Goal: Check status: Check status

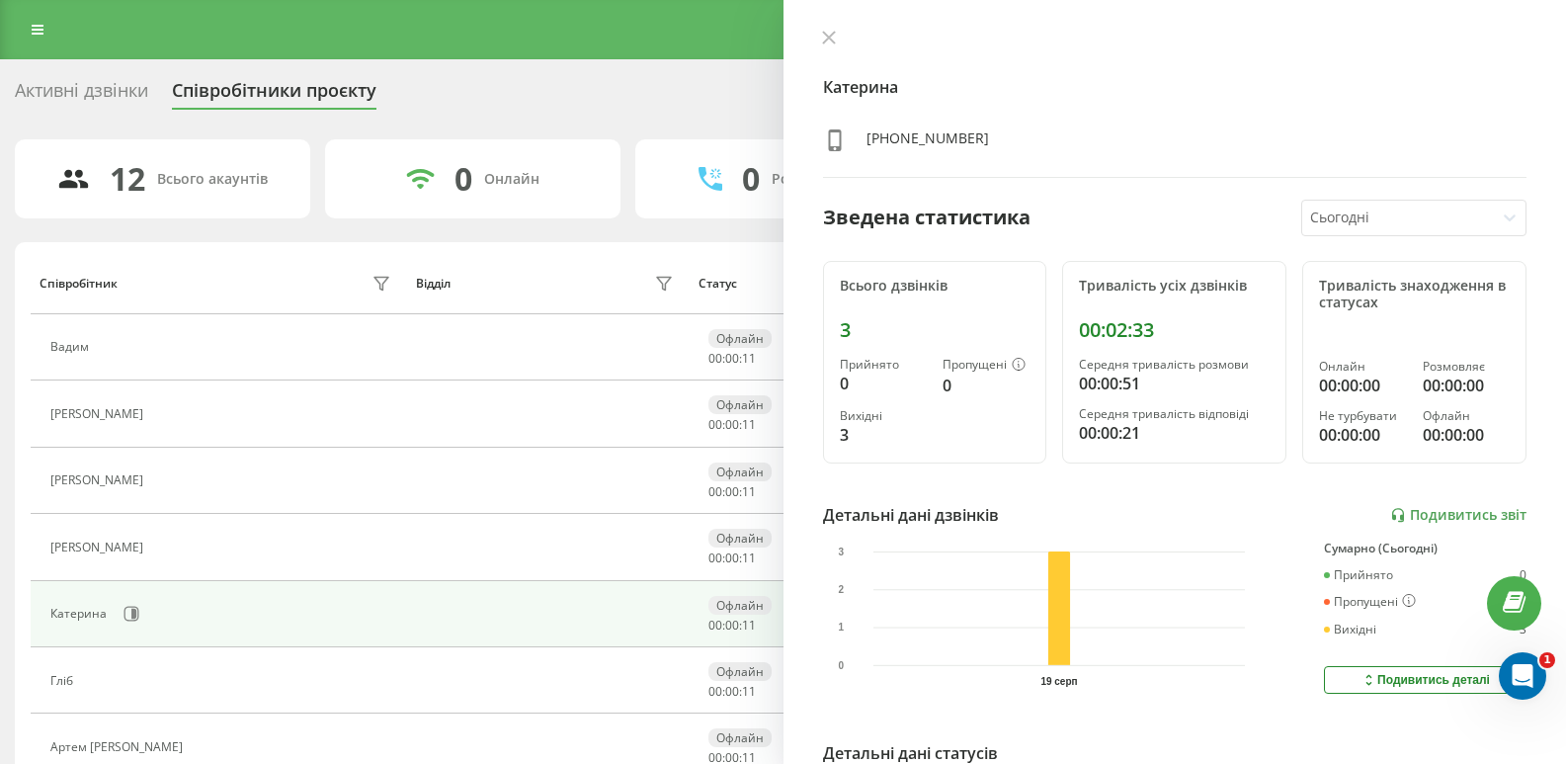
click at [824, 42] on icon at bounding box center [828, 38] width 12 height 12
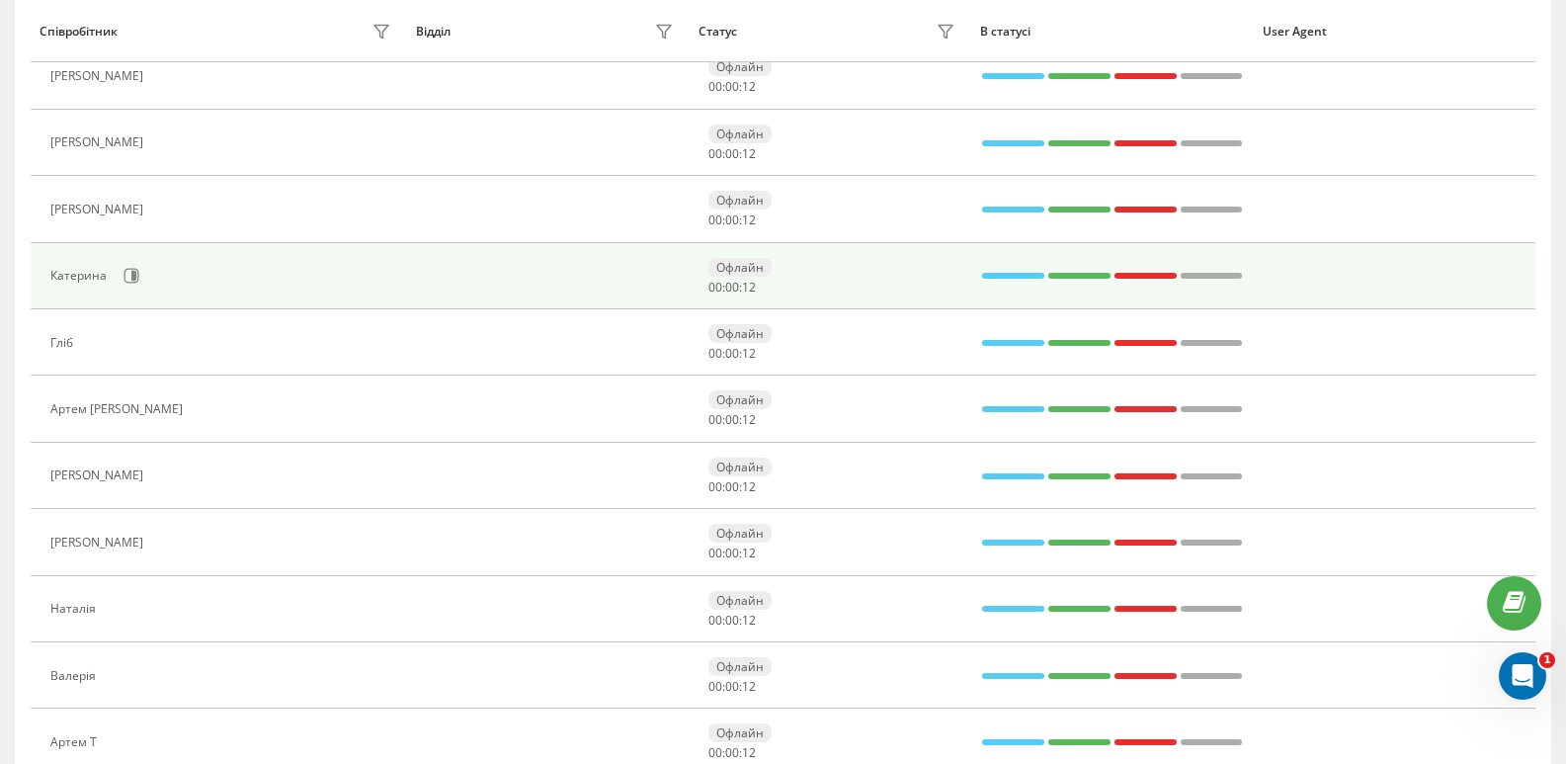
scroll to position [424, 0]
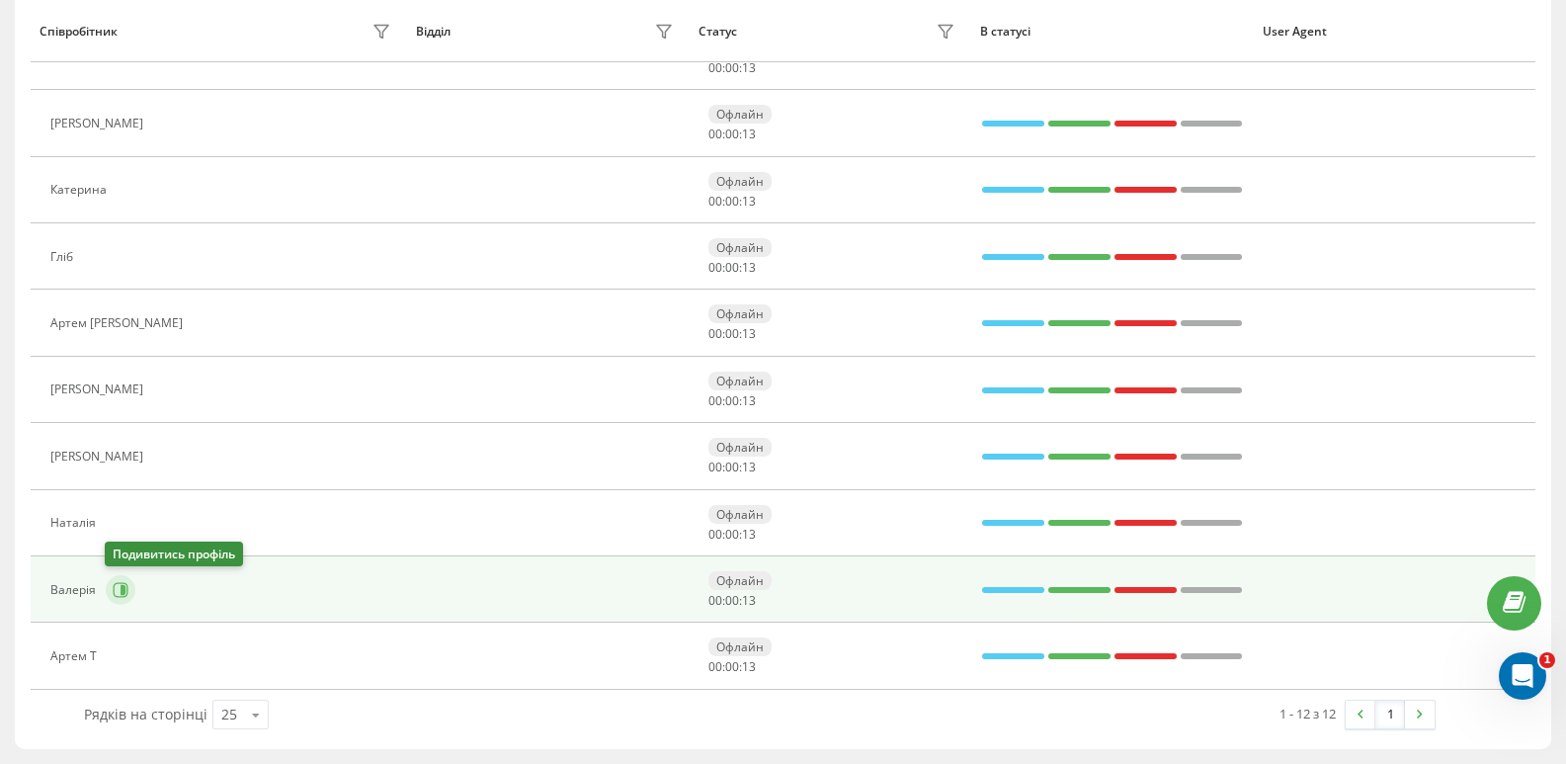
click at [123, 594] on icon at bounding box center [123, 590] width 5 height 10
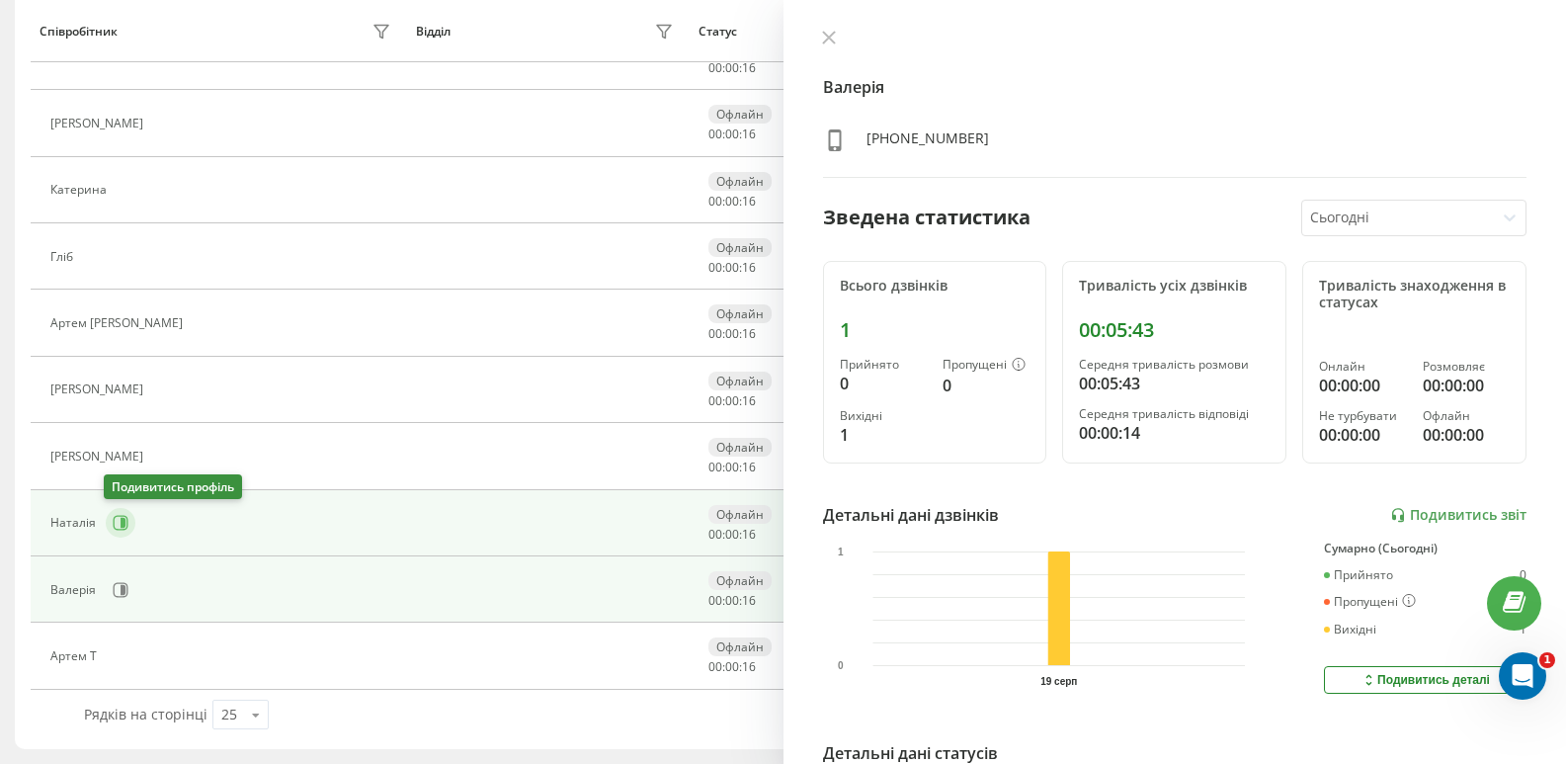
click at [121, 521] on icon at bounding box center [123, 523] width 5 height 10
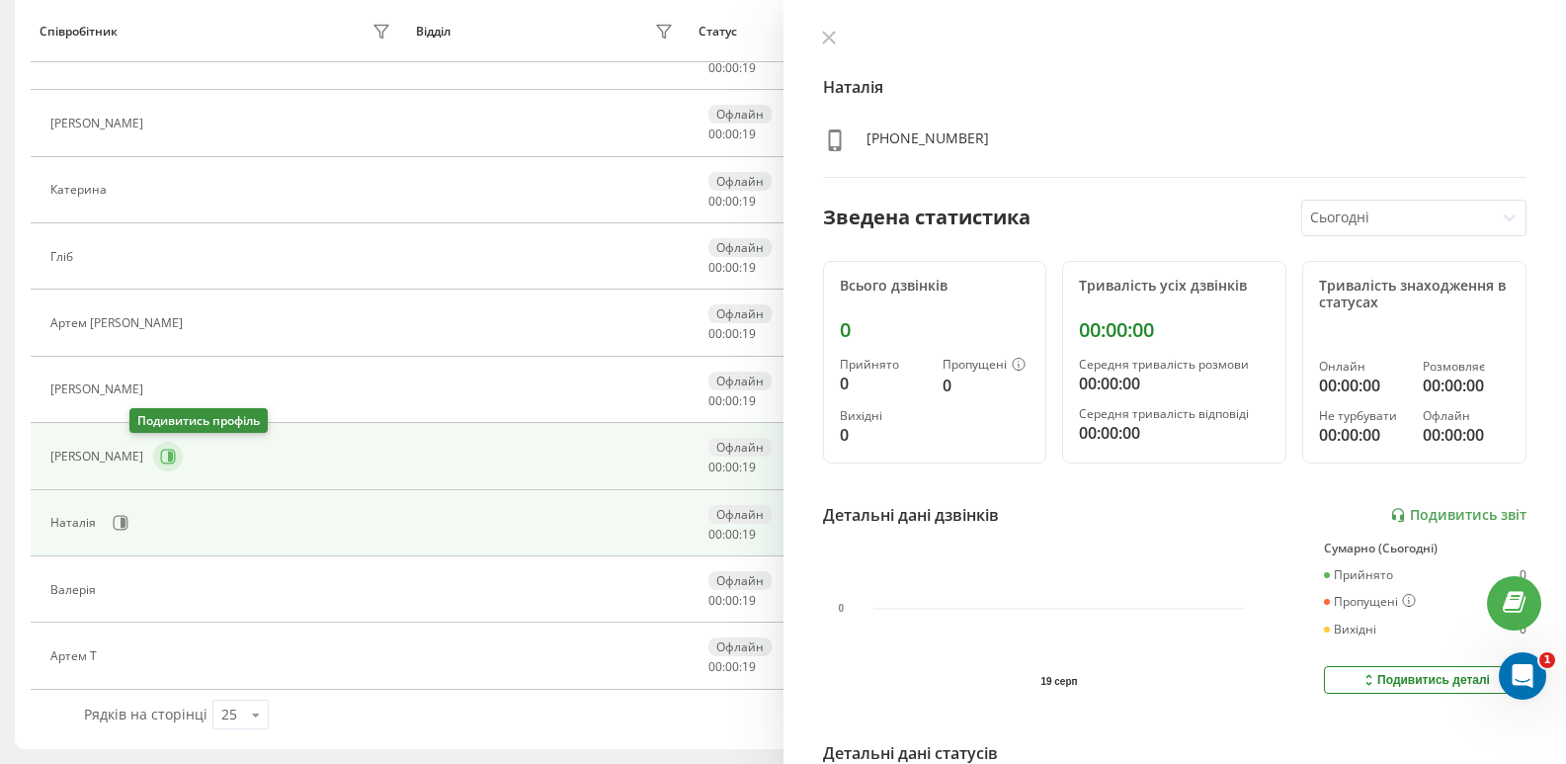
click at [160, 450] on icon at bounding box center [168, 456] width 16 height 16
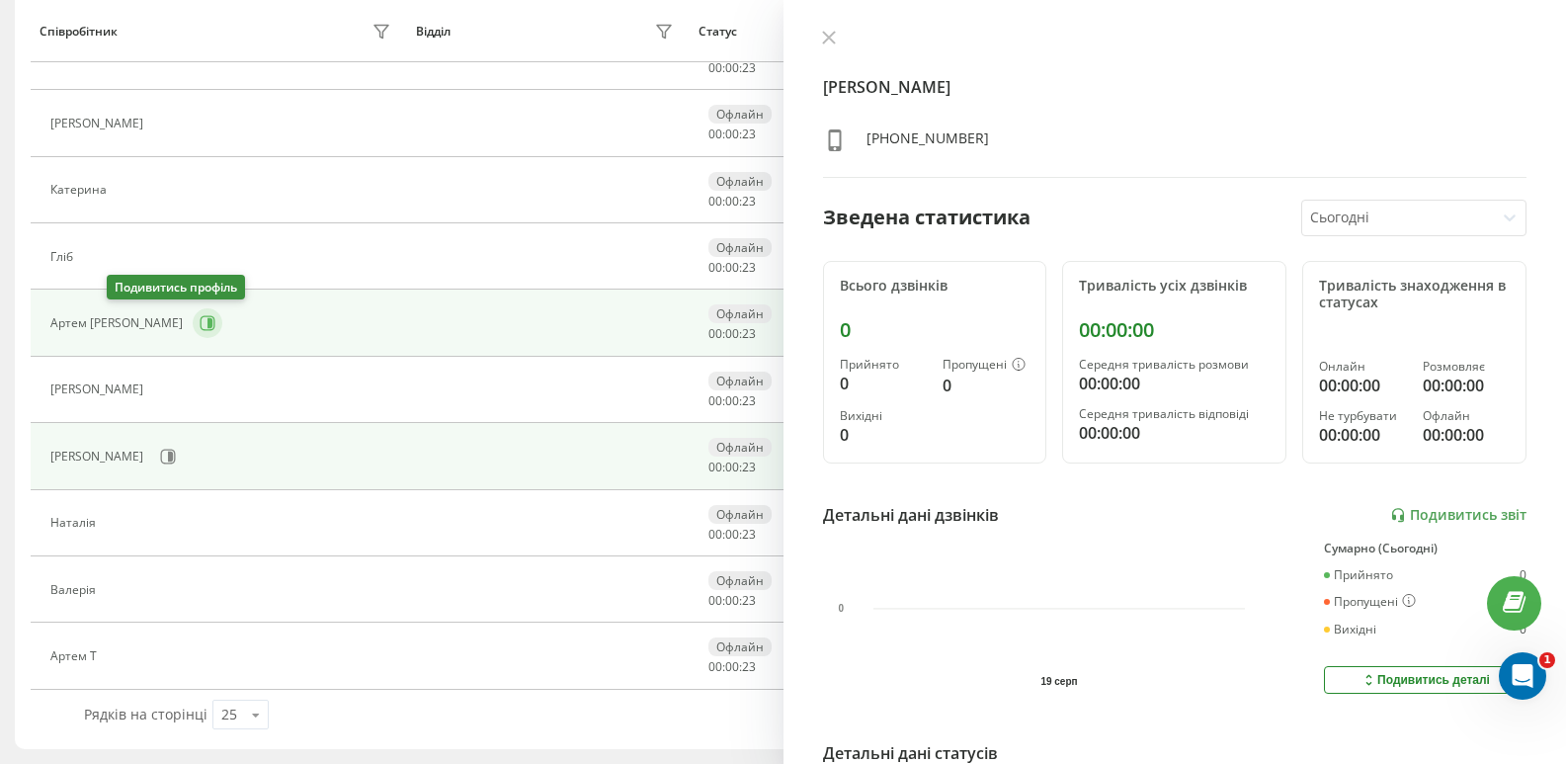
click at [200, 328] on icon at bounding box center [208, 323] width 16 height 16
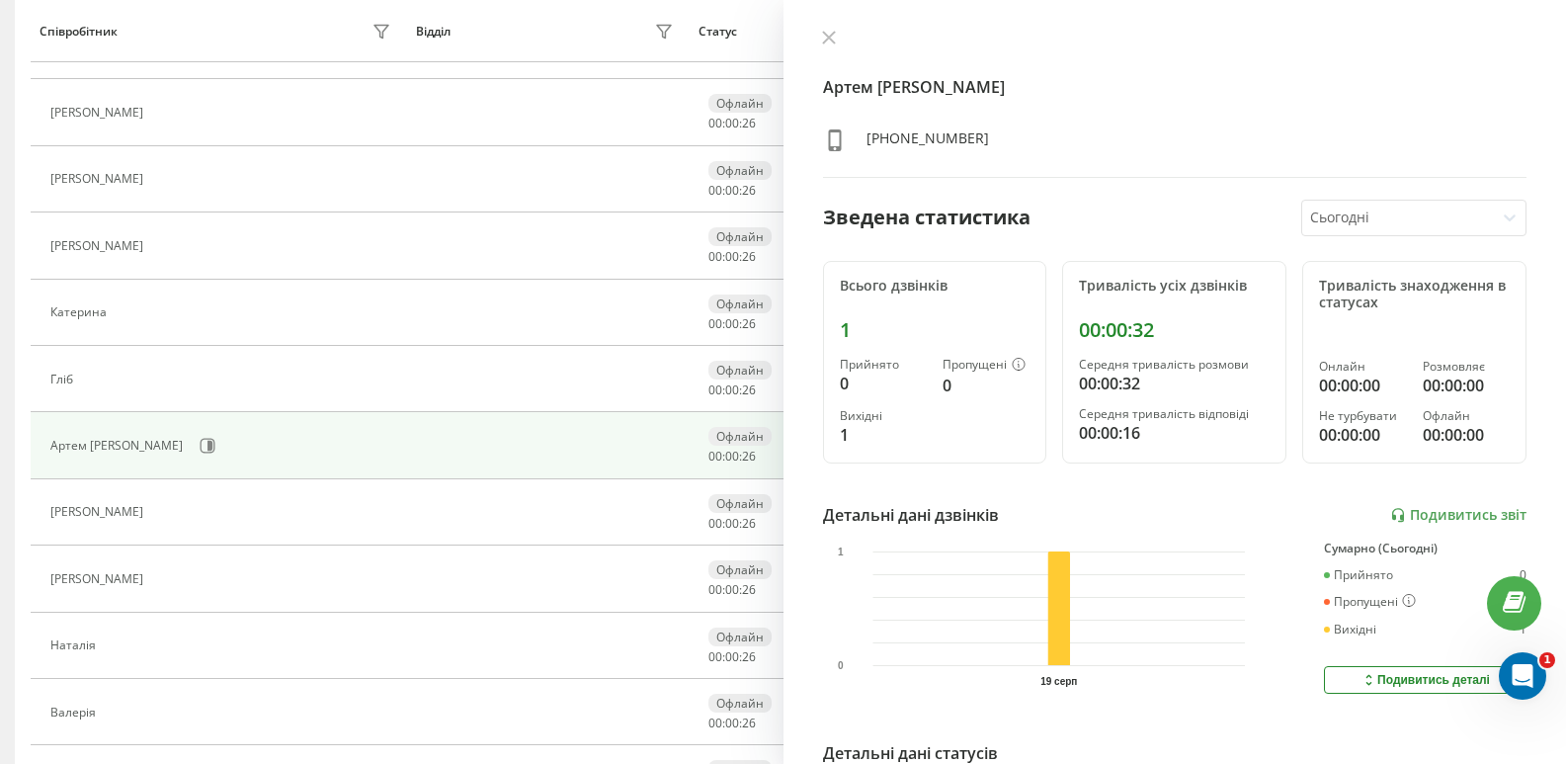
scroll to position [273, 0]
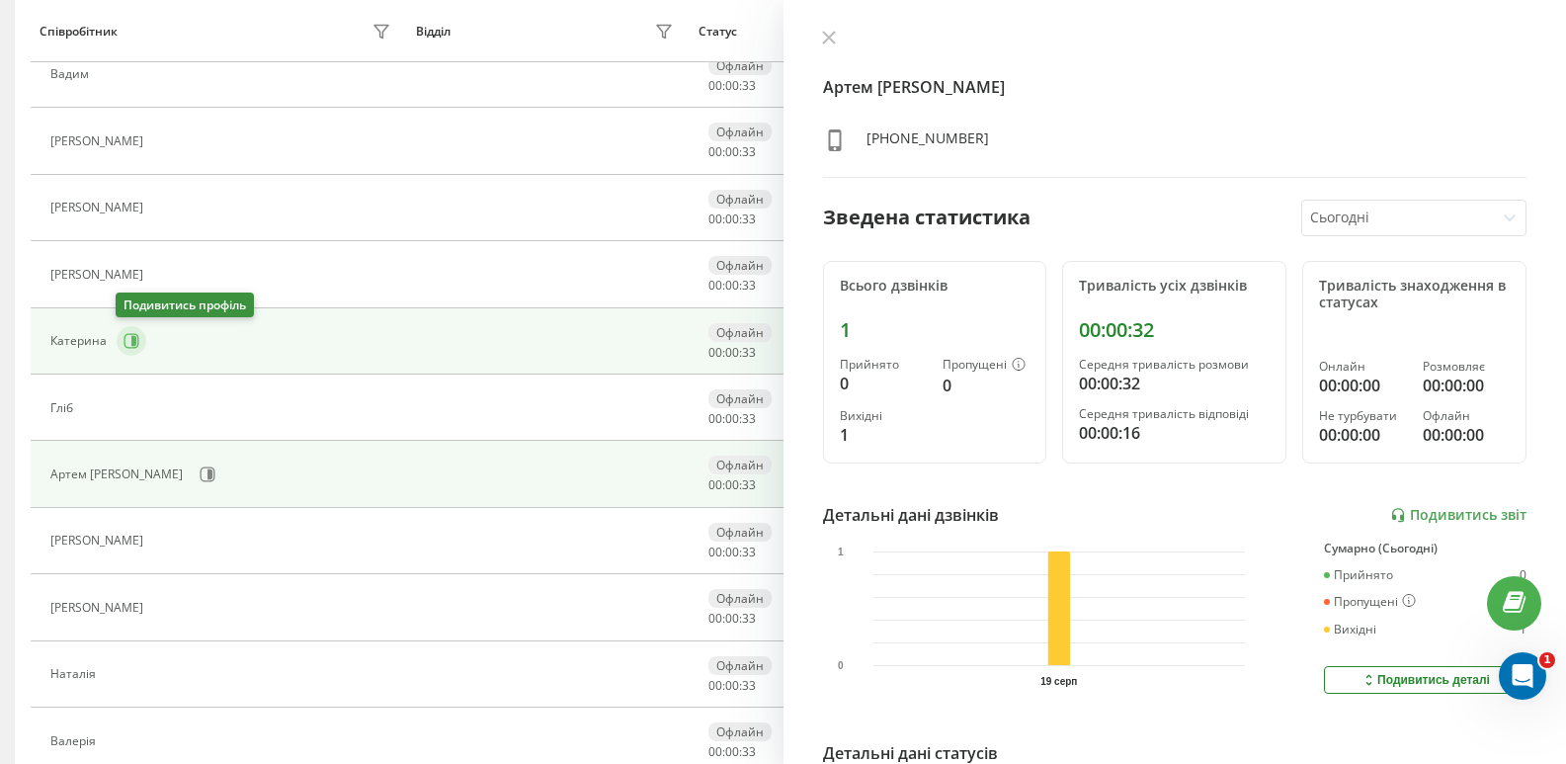
click at [132, 333] on icon at bounding box center [131, 341] width 16 height 16
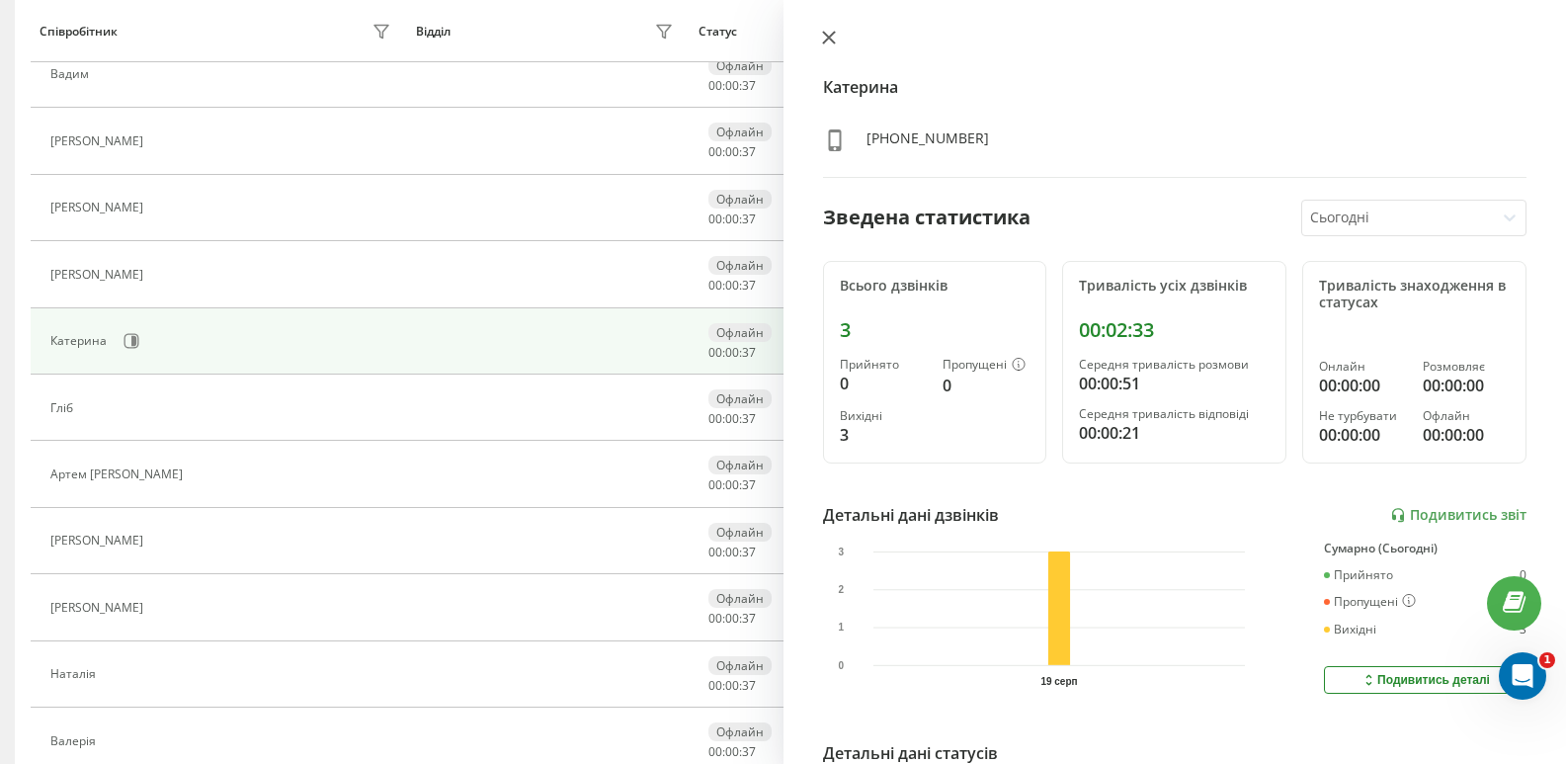
click at [826, 39] on icon at bounding box center [829, 38] width 14 height 14
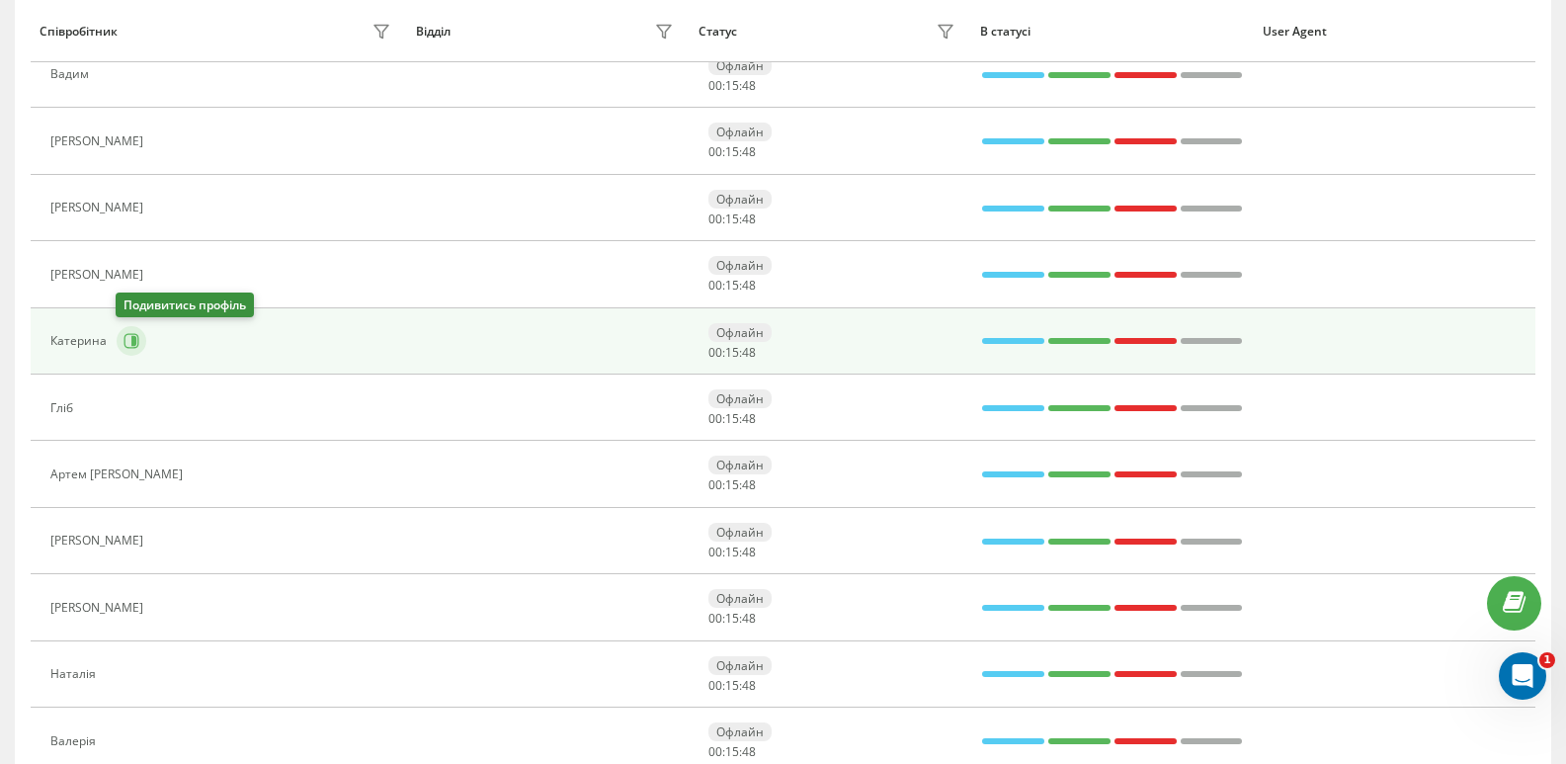
click at [132, 338] on icon at bounding box center [133, 341] width 5 height 10
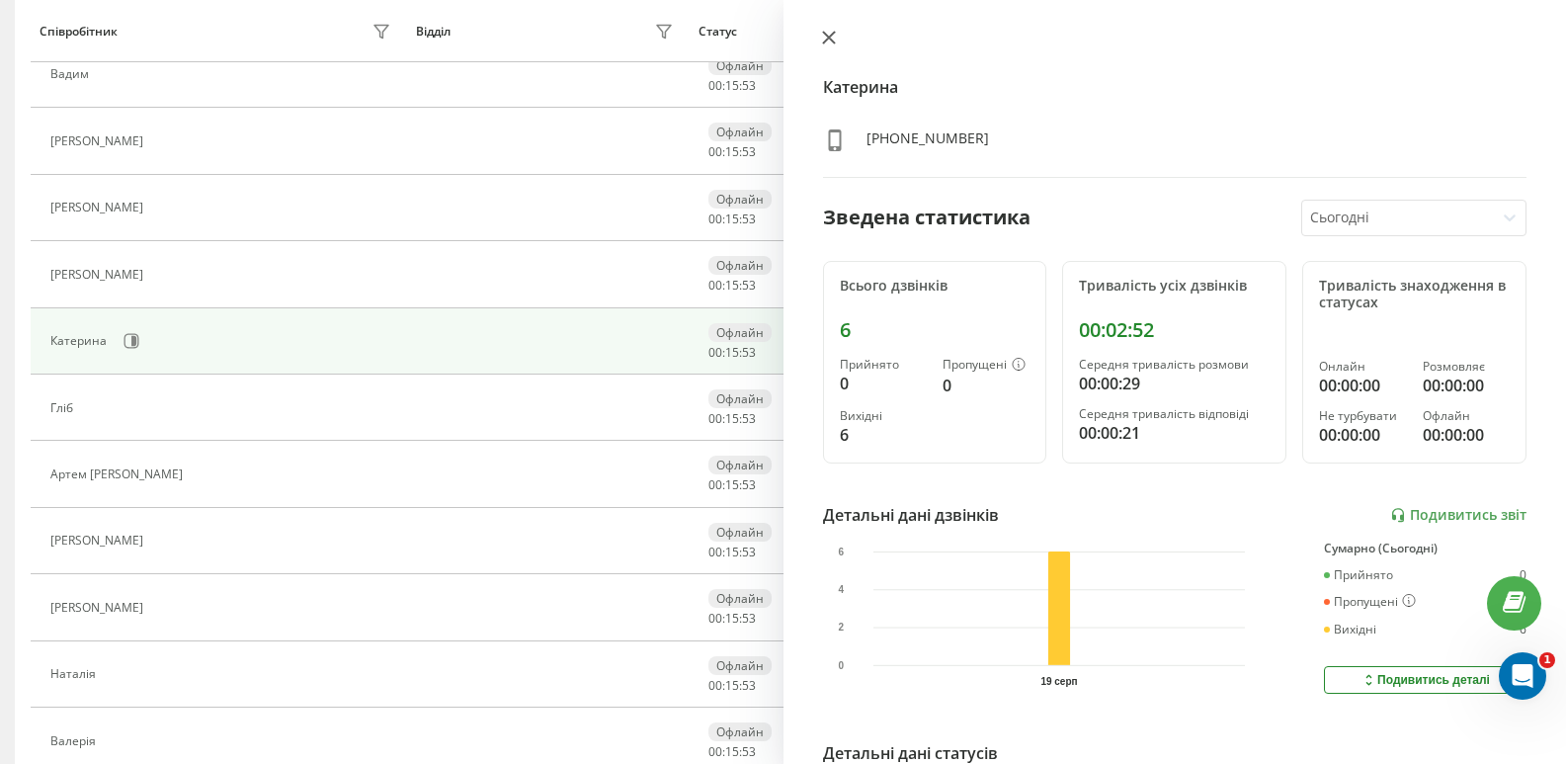
click at [822, 37] on icon at bounding box center [829, 38] width 14 height 14
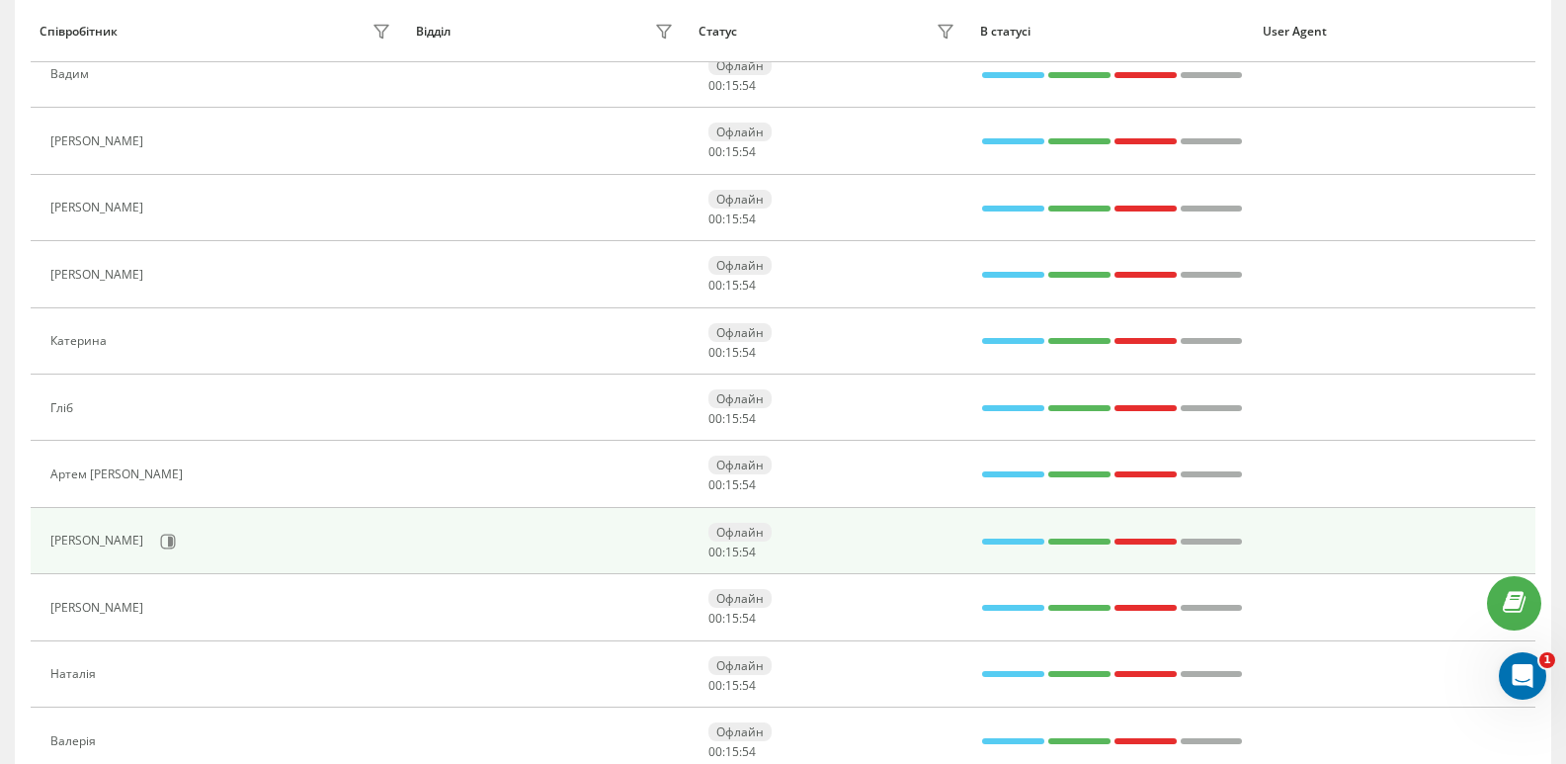
click at [360, 531] on div "[PERSON_NAME]" at bounding box center [223, 542] width 346 height 34
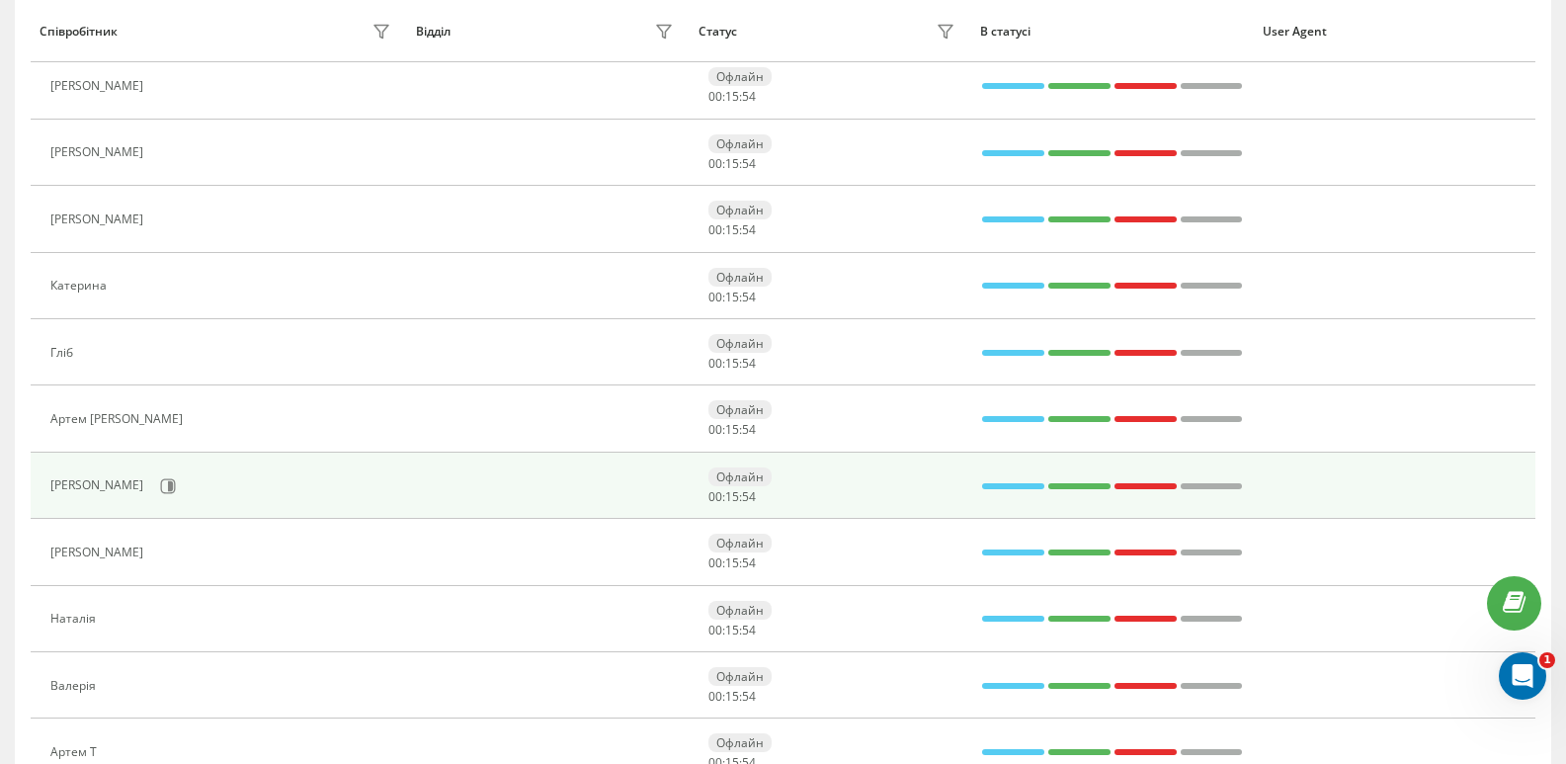
scroll to position [358, 0]
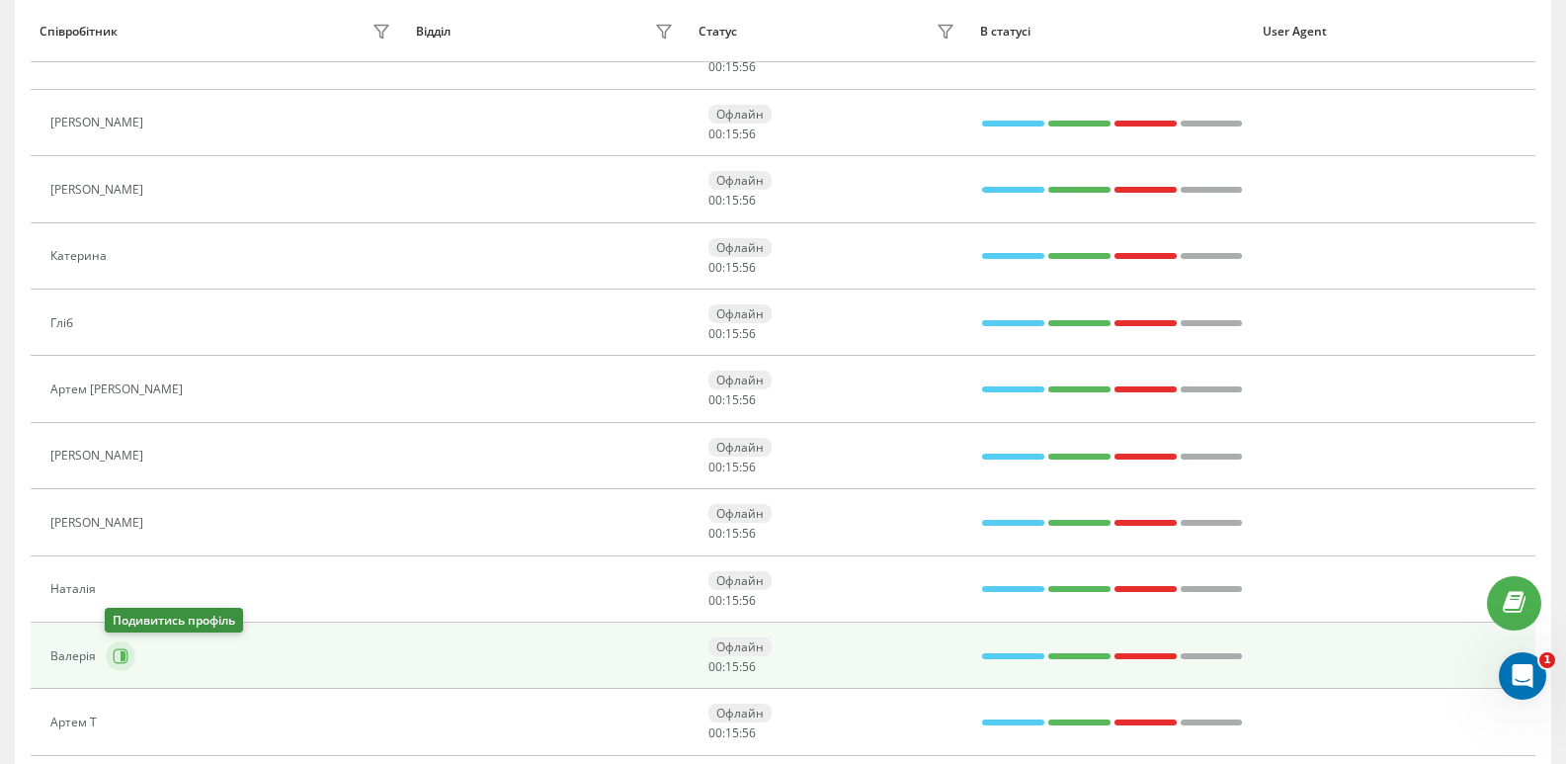
click at [128, 657] on button at bounding box center [121, 656] width 30 height 30
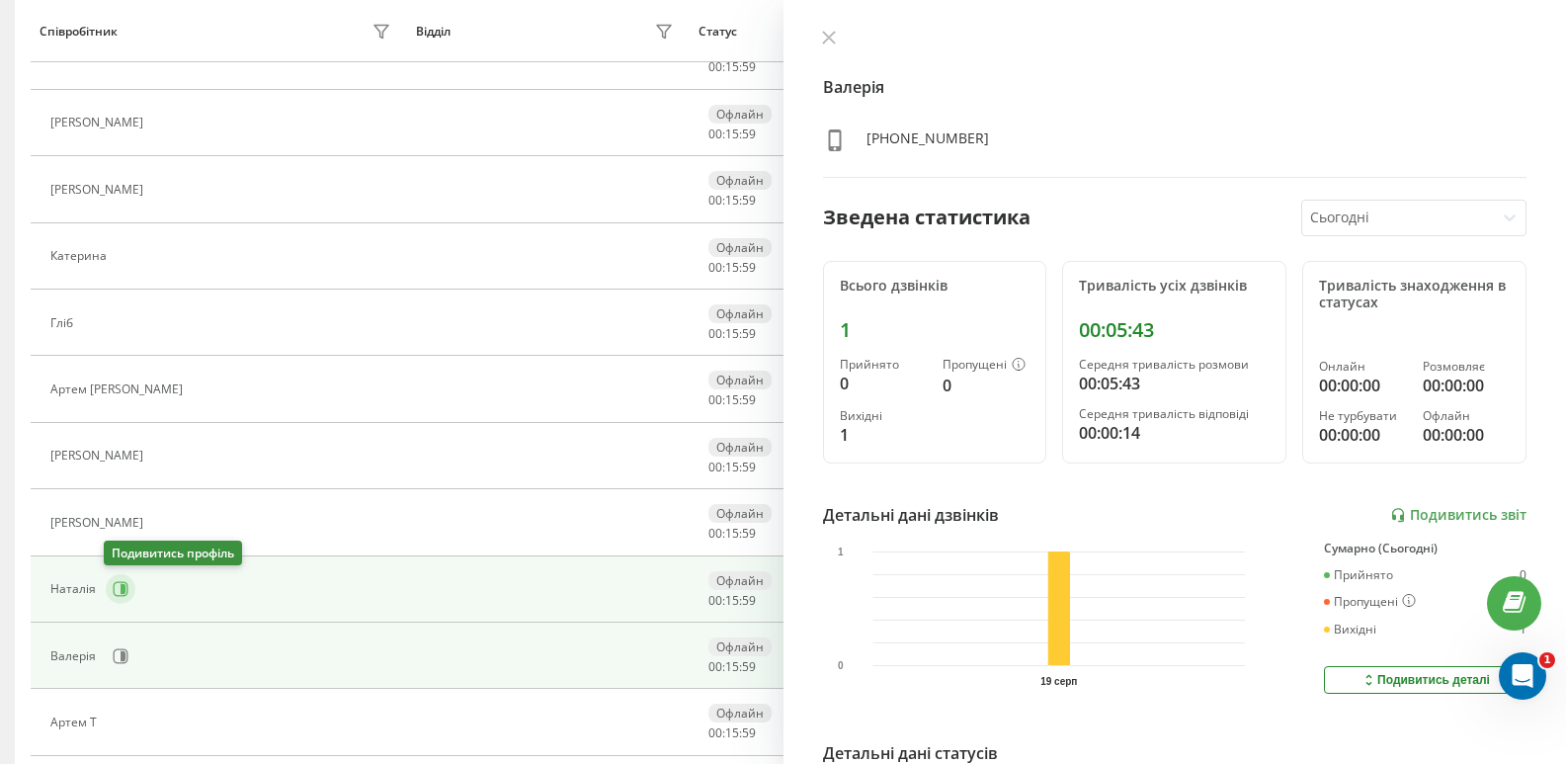
click at [118, 597] on icon at bounding box center [121, 589] width 16 height 16
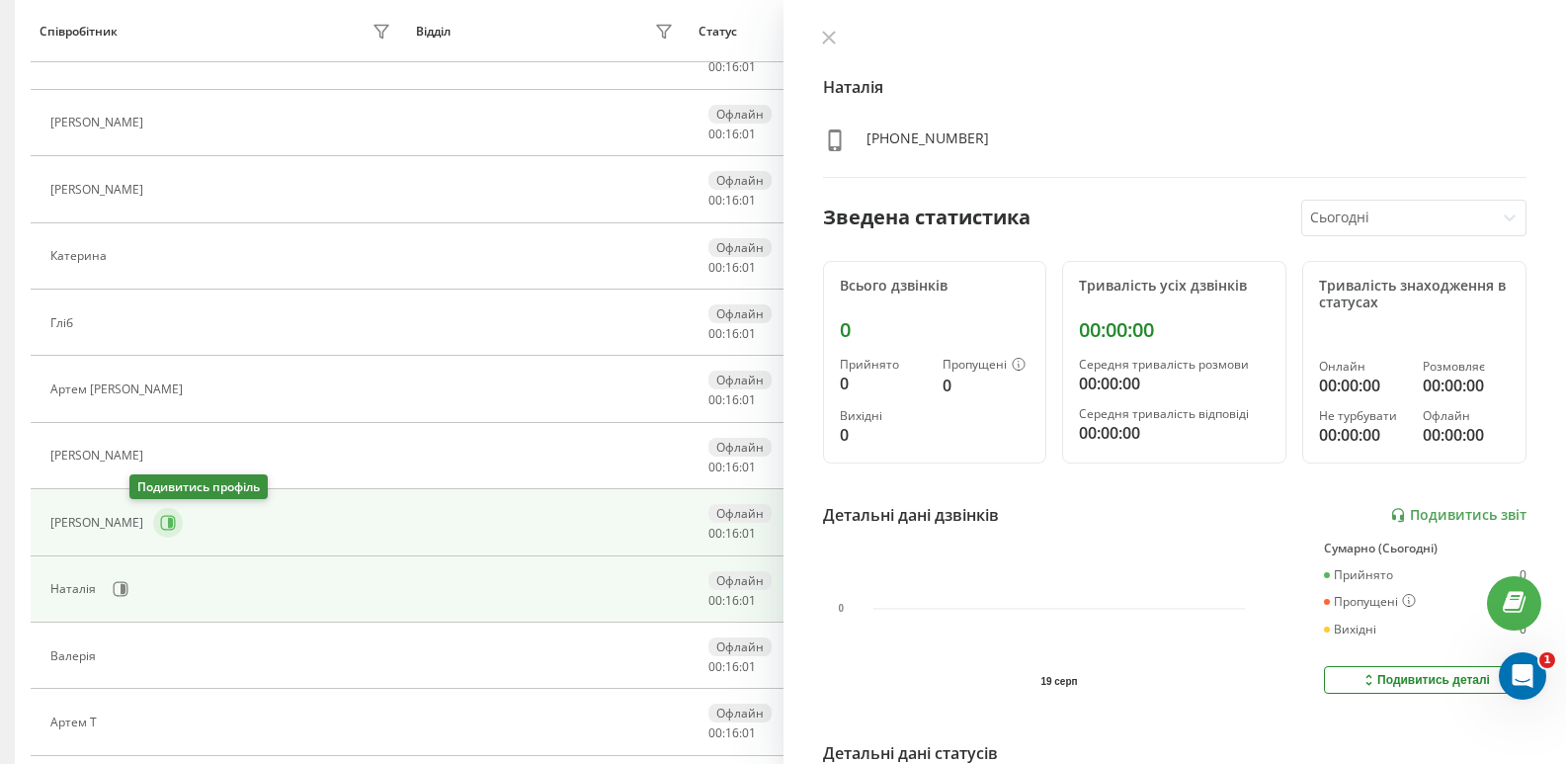
click at [153, 528] on button at bounding box center [168, 523] width 30 height 30
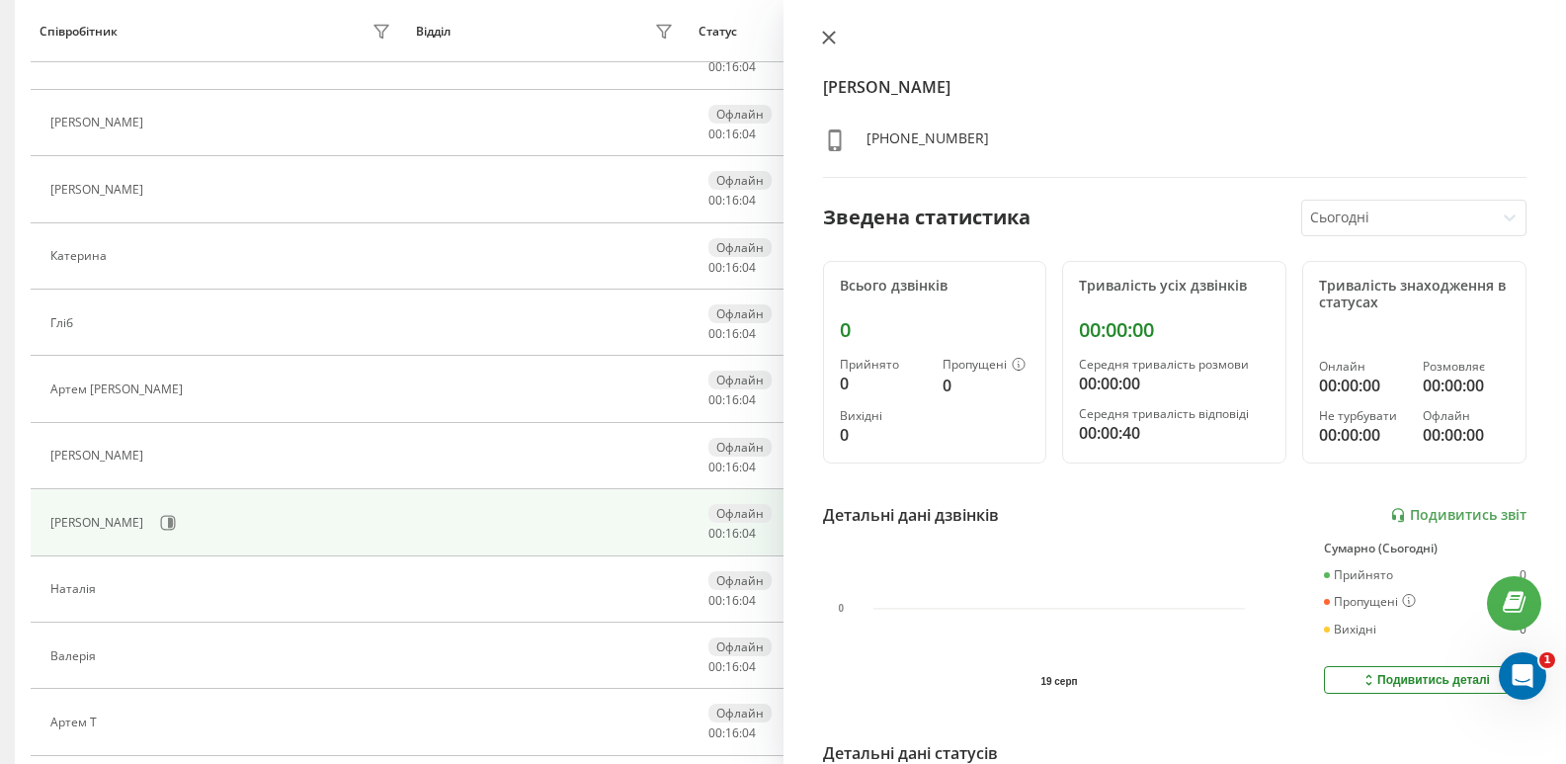
click at [826, 33] on icon at bounding box center [829, 38] width 14 height 14
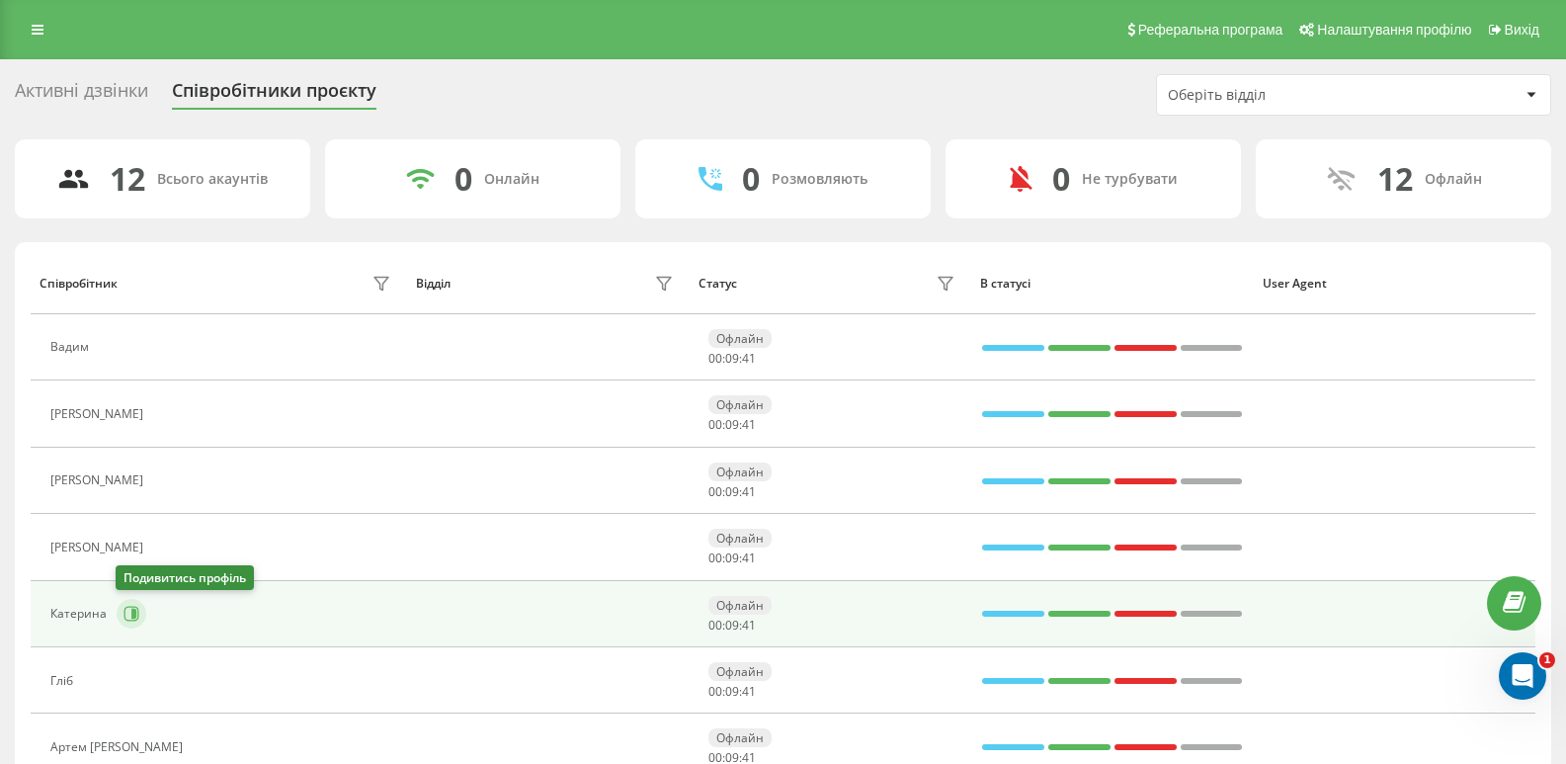
click at [127, 618] on icon at bounding box center [131, 614] width 16 height 16
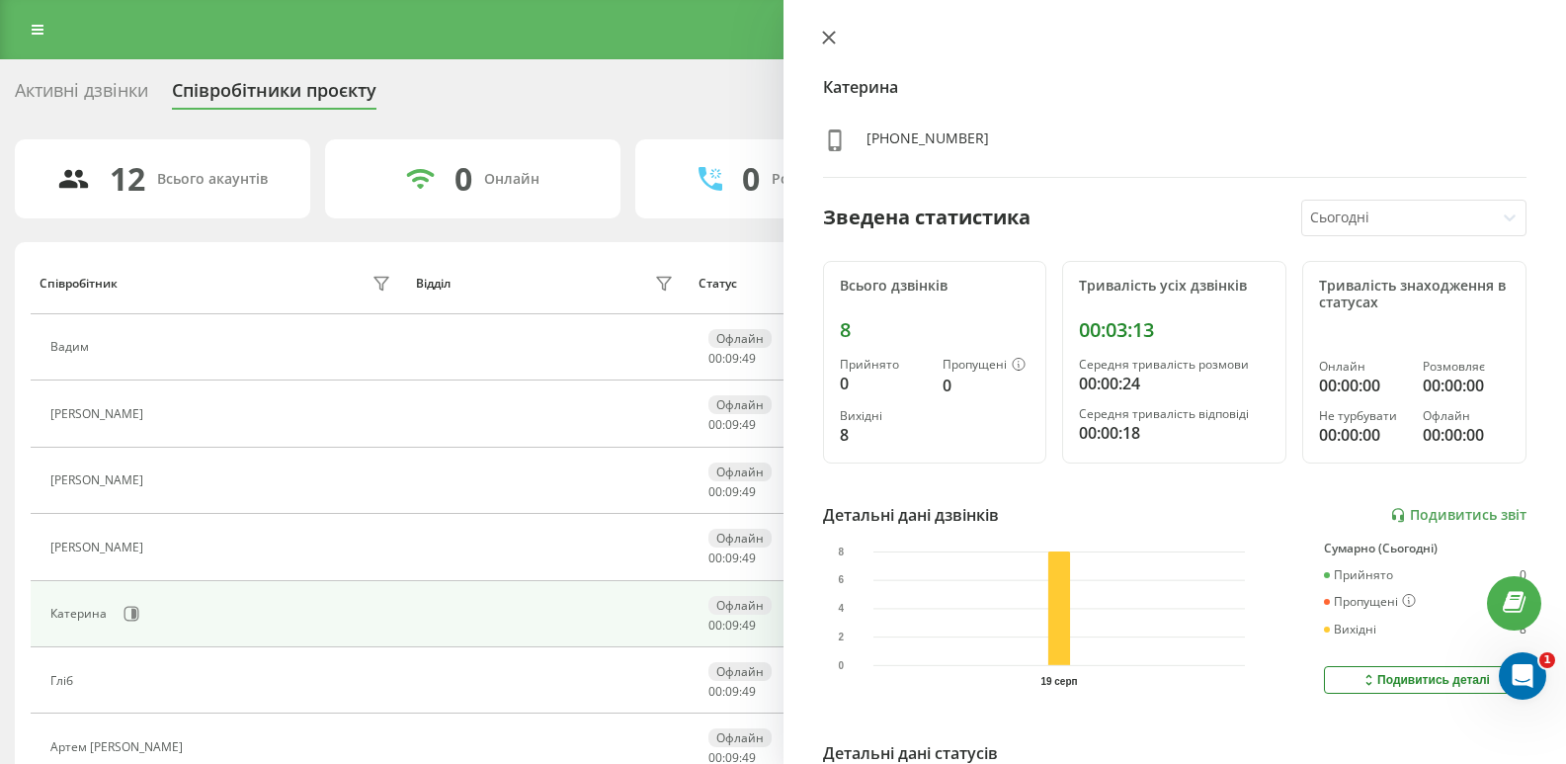
click at [829, 35] on icon at bounding box center [829, 38] width 14 height 14
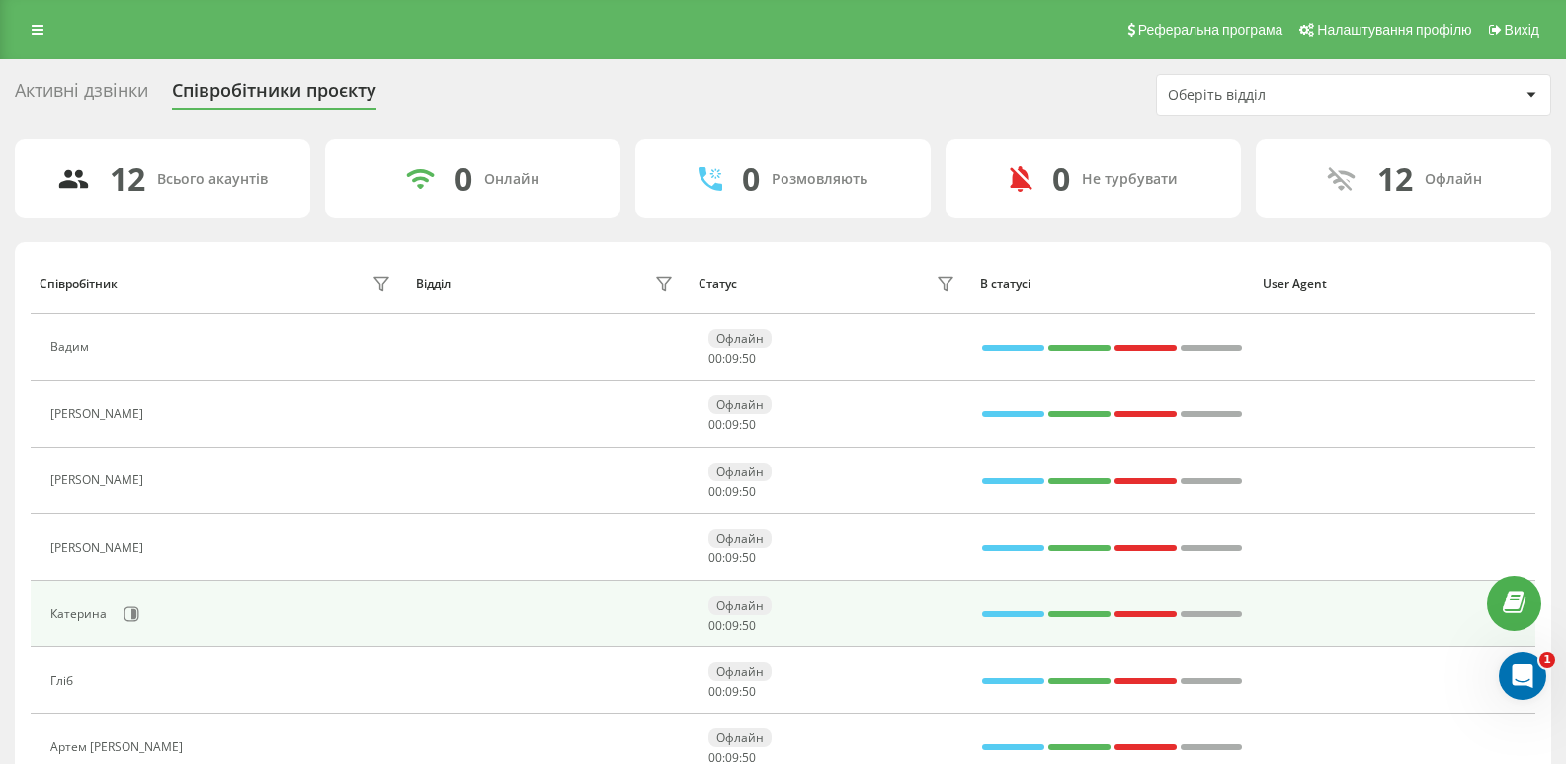
scroll to position [424, 0]
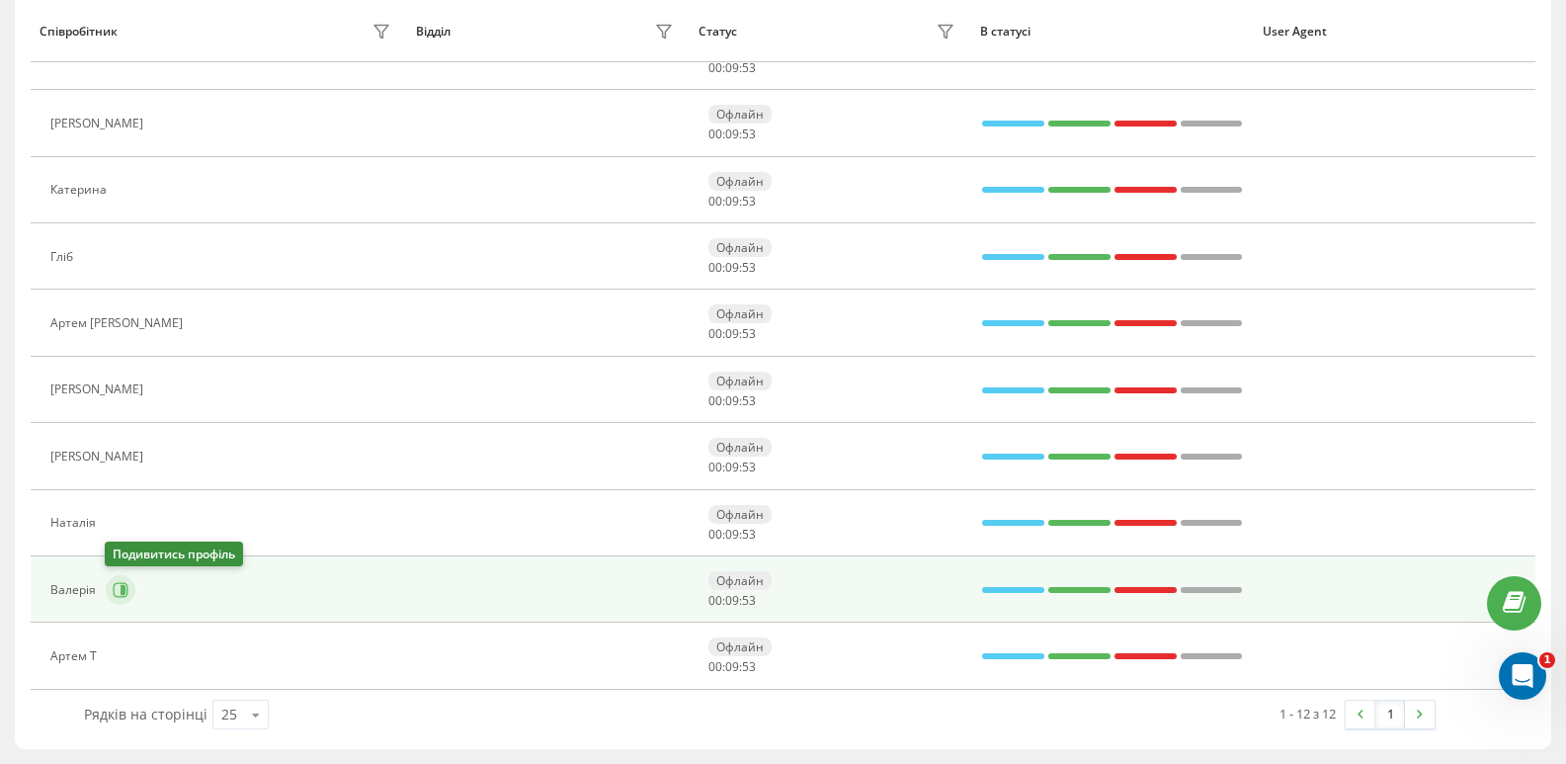
click at [122, 584] on icon at bounding box center [121, 590] width 16 height 16
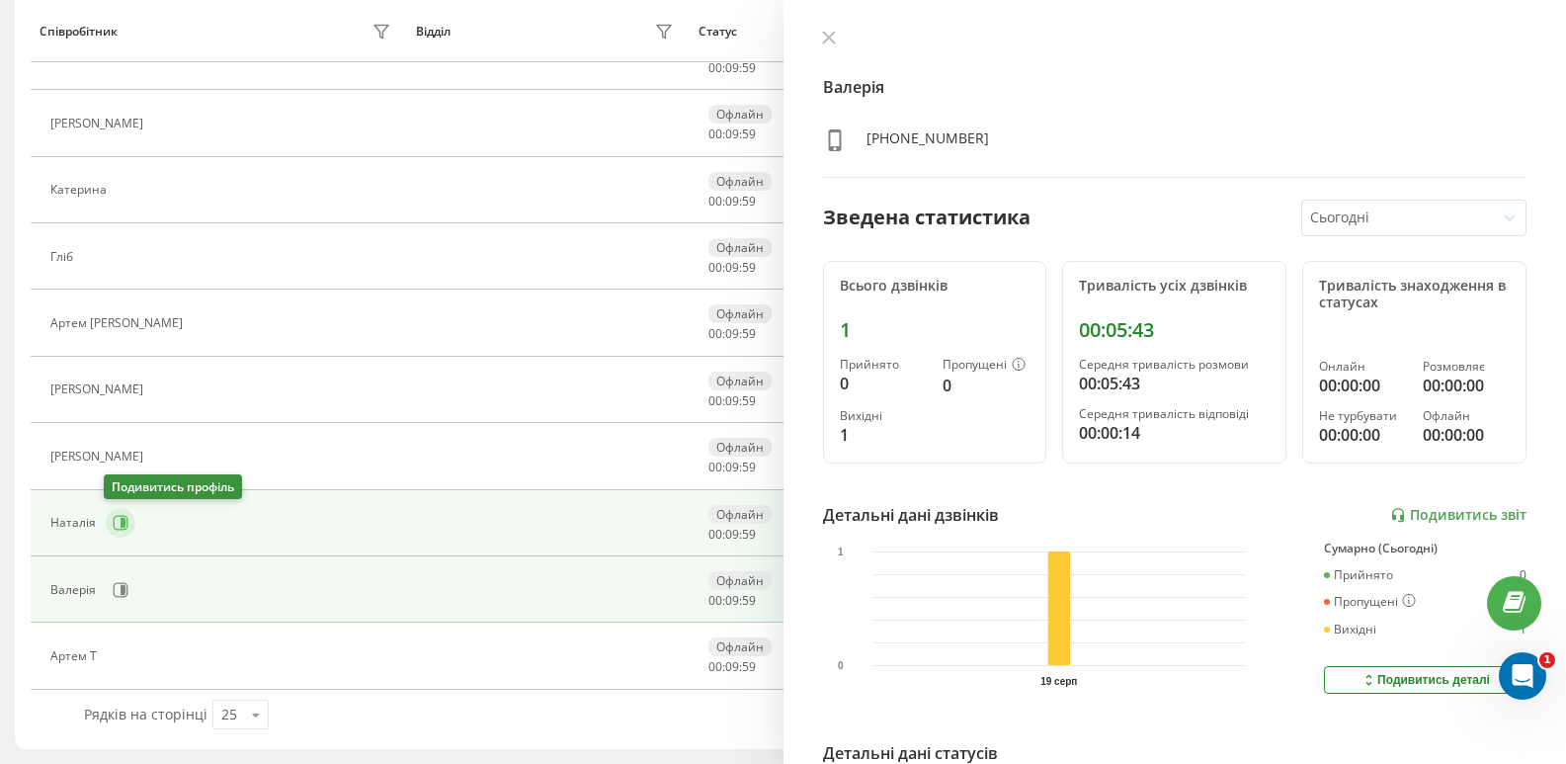
click at [128, 514] on button at bounding box center [121, 523] width 30 height 30
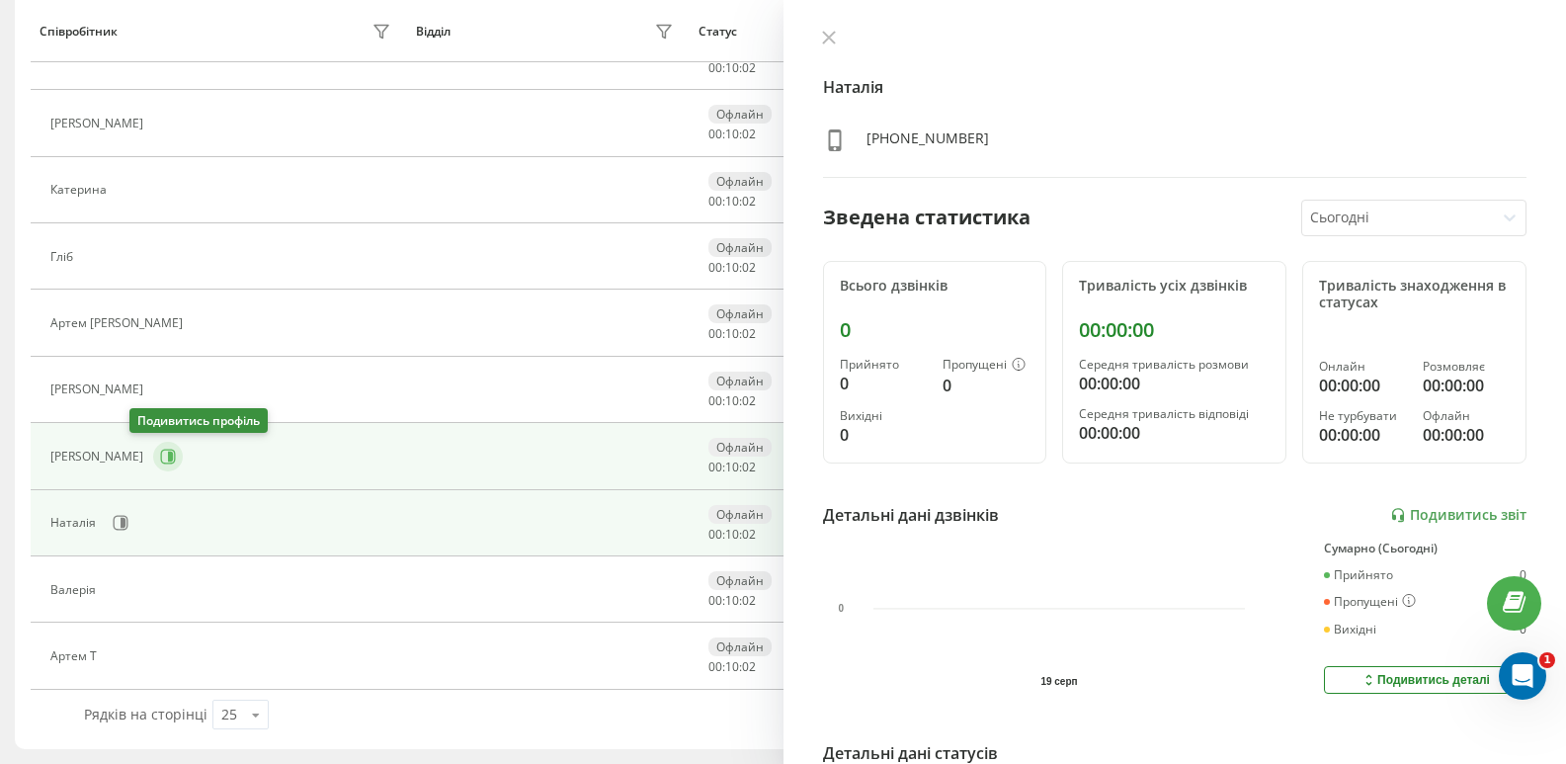
click at [160, 457] on icon at bounding box center [168, 456] width 16 height 16
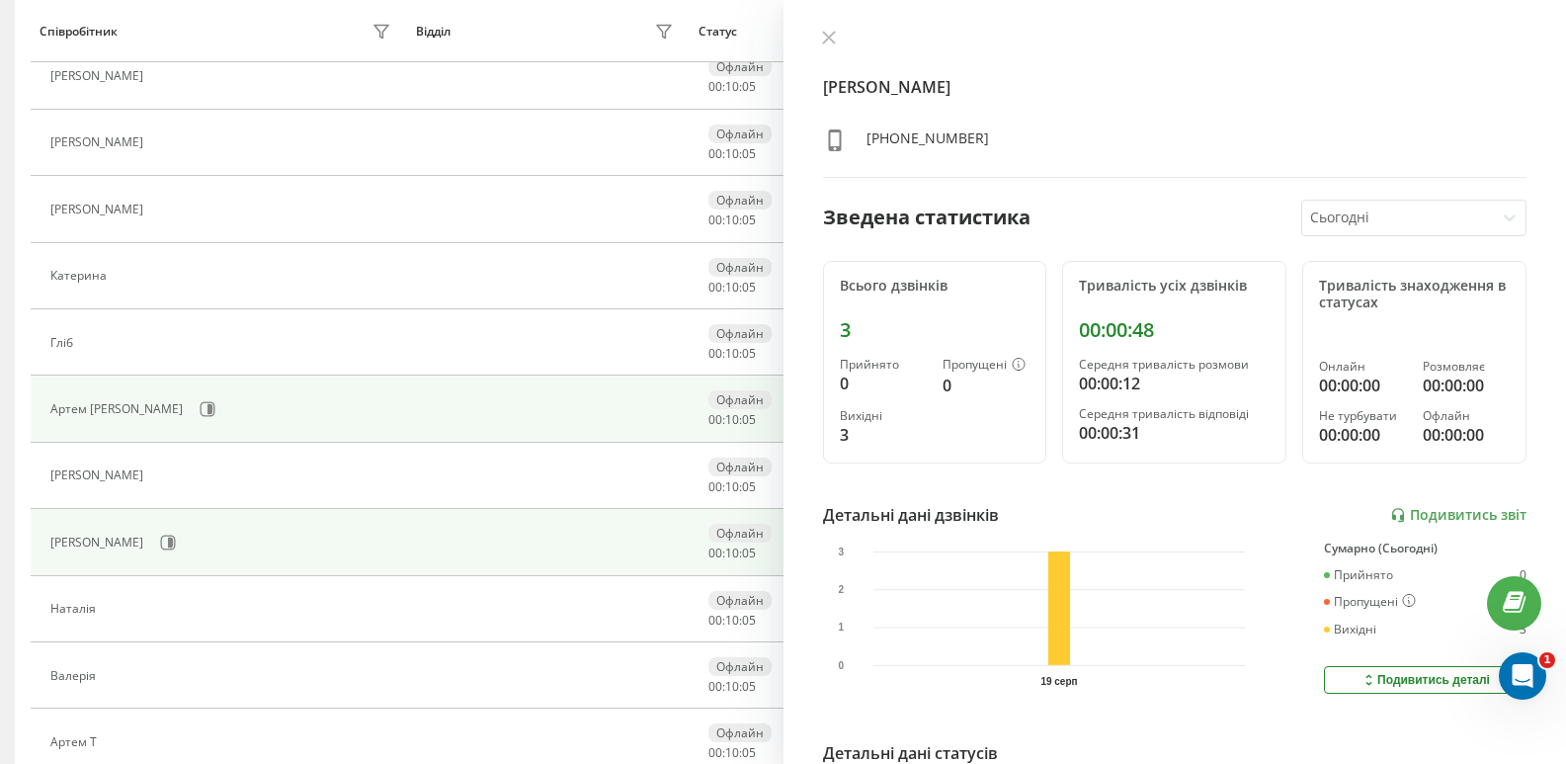
scroll to position [266, 0]
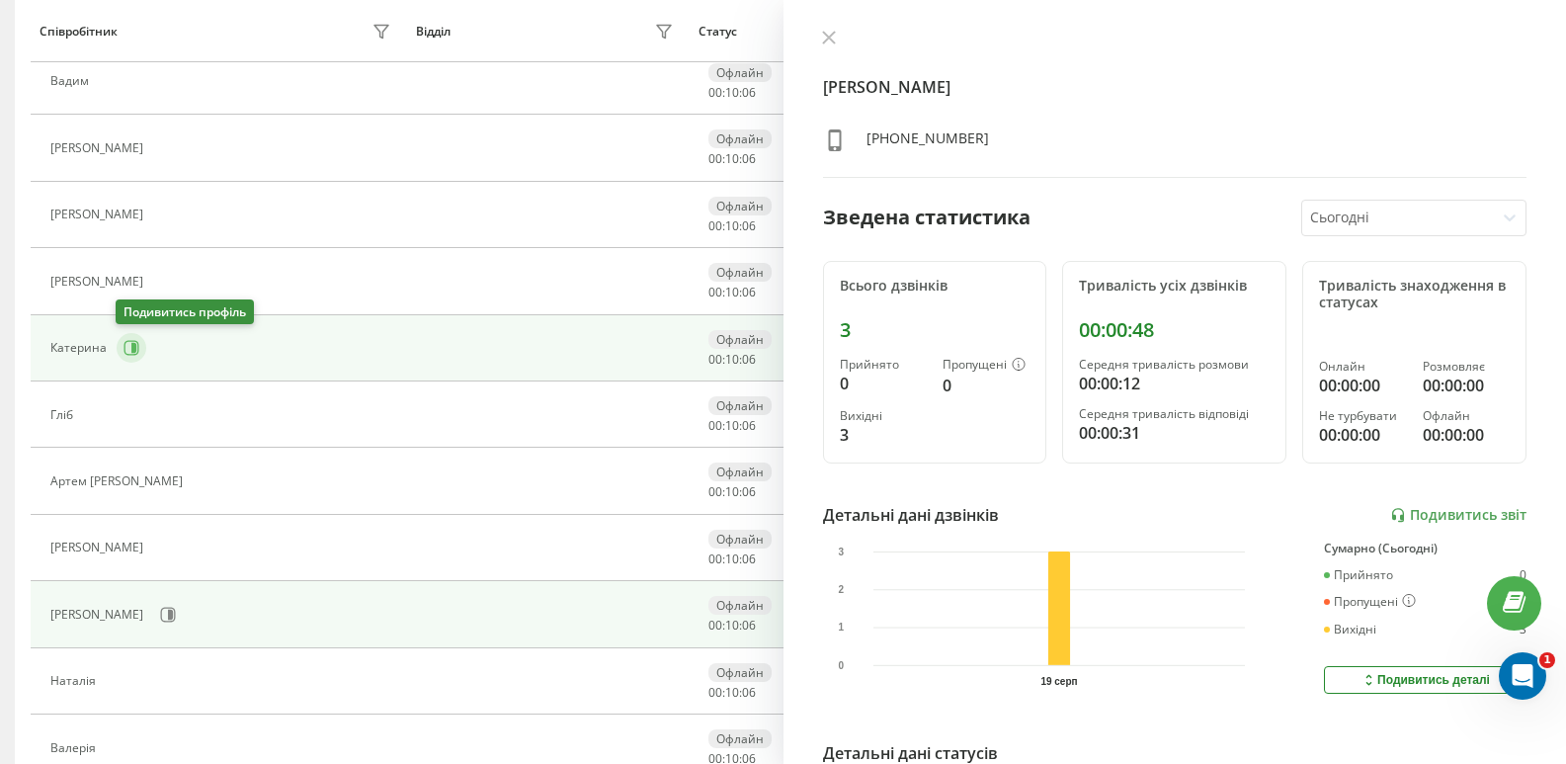
click at [135, 341] on icon at bounding box center [131, 348] width 16 height 16
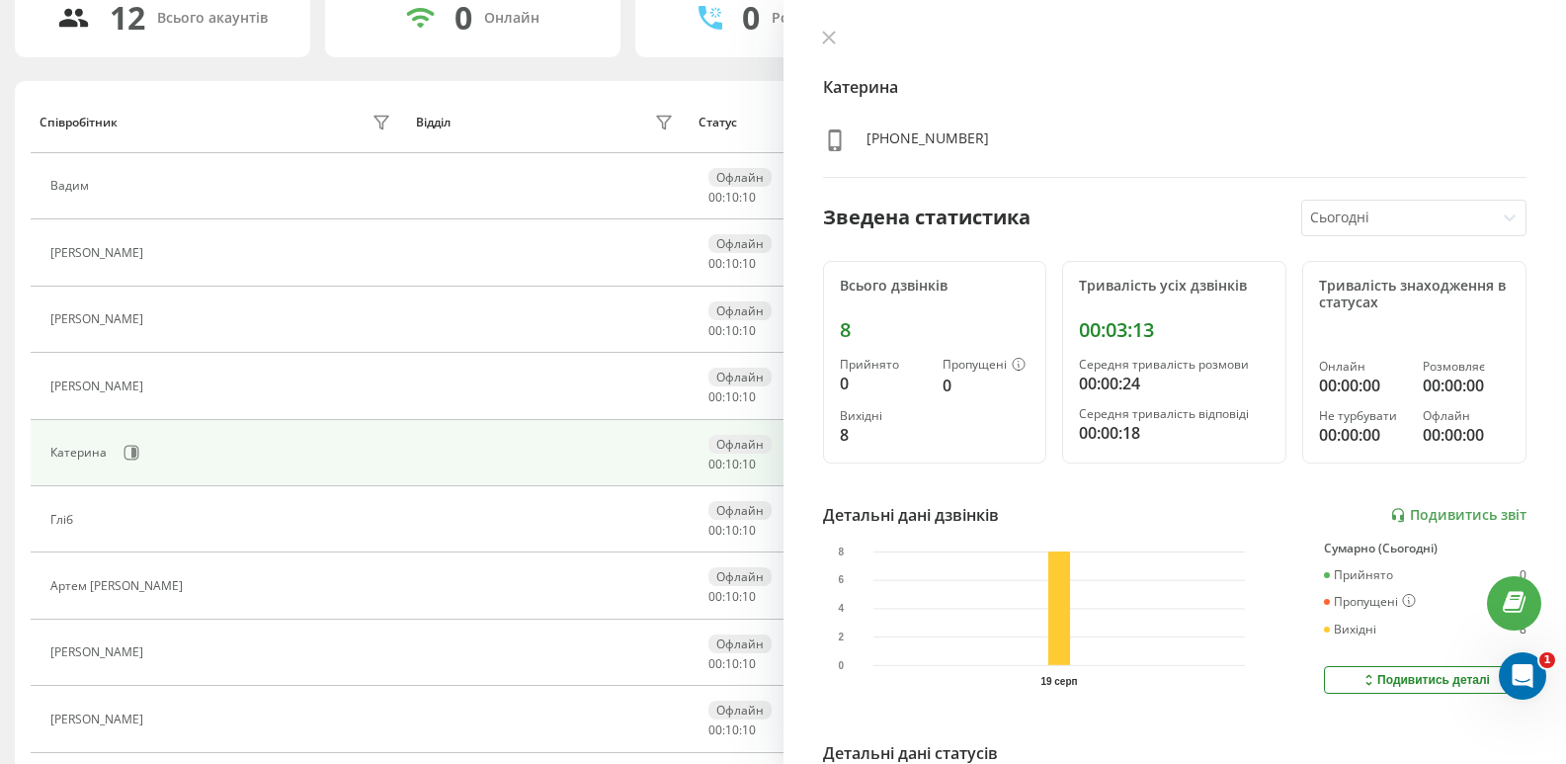
scroll to position [160, 0]
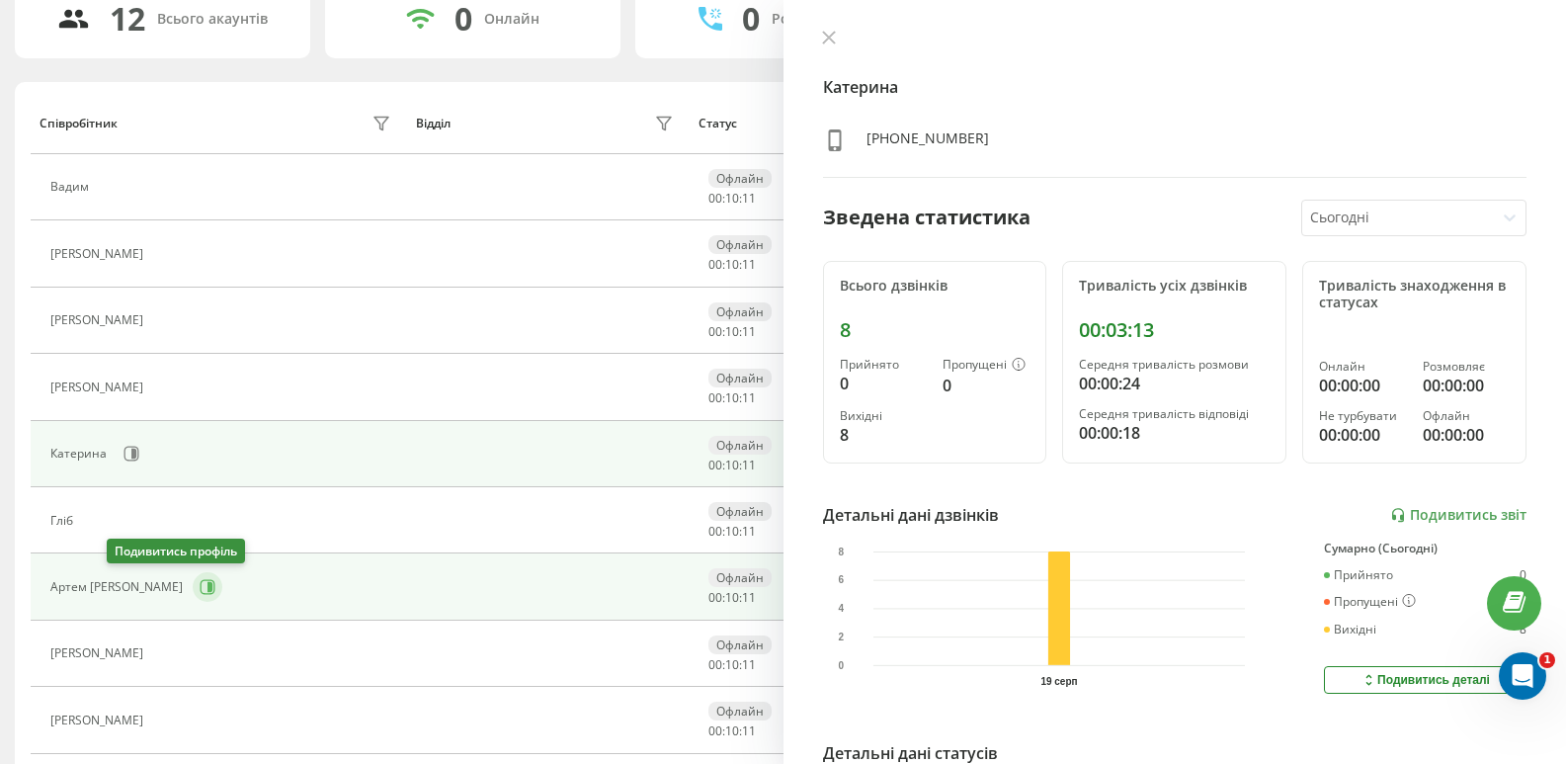
click at [200, 587] on icon at bounding box center [208, 587] width 16 height 16
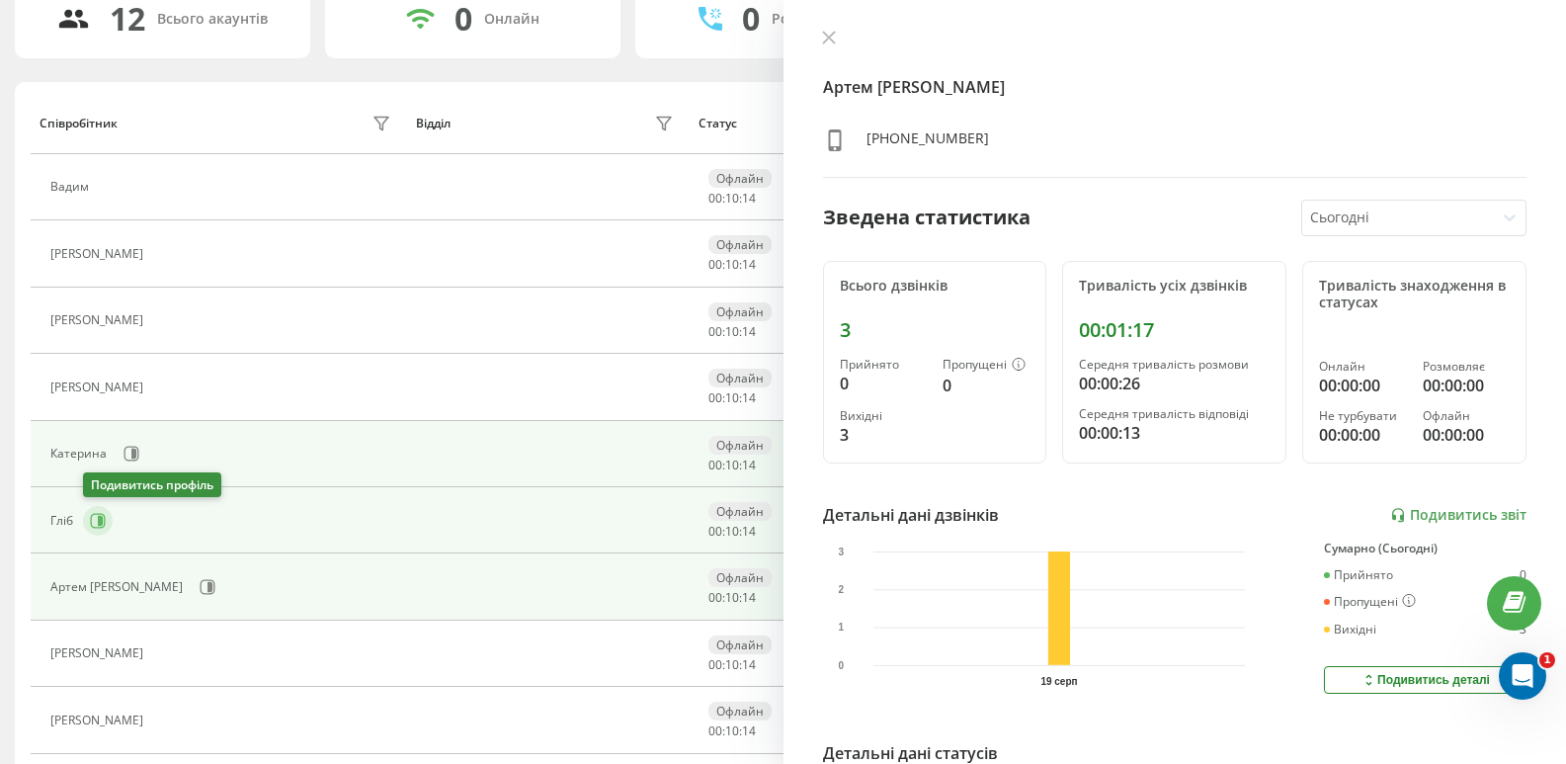
click at [98, 519] on icon at bounding box center [98, 521] width 16 height 16
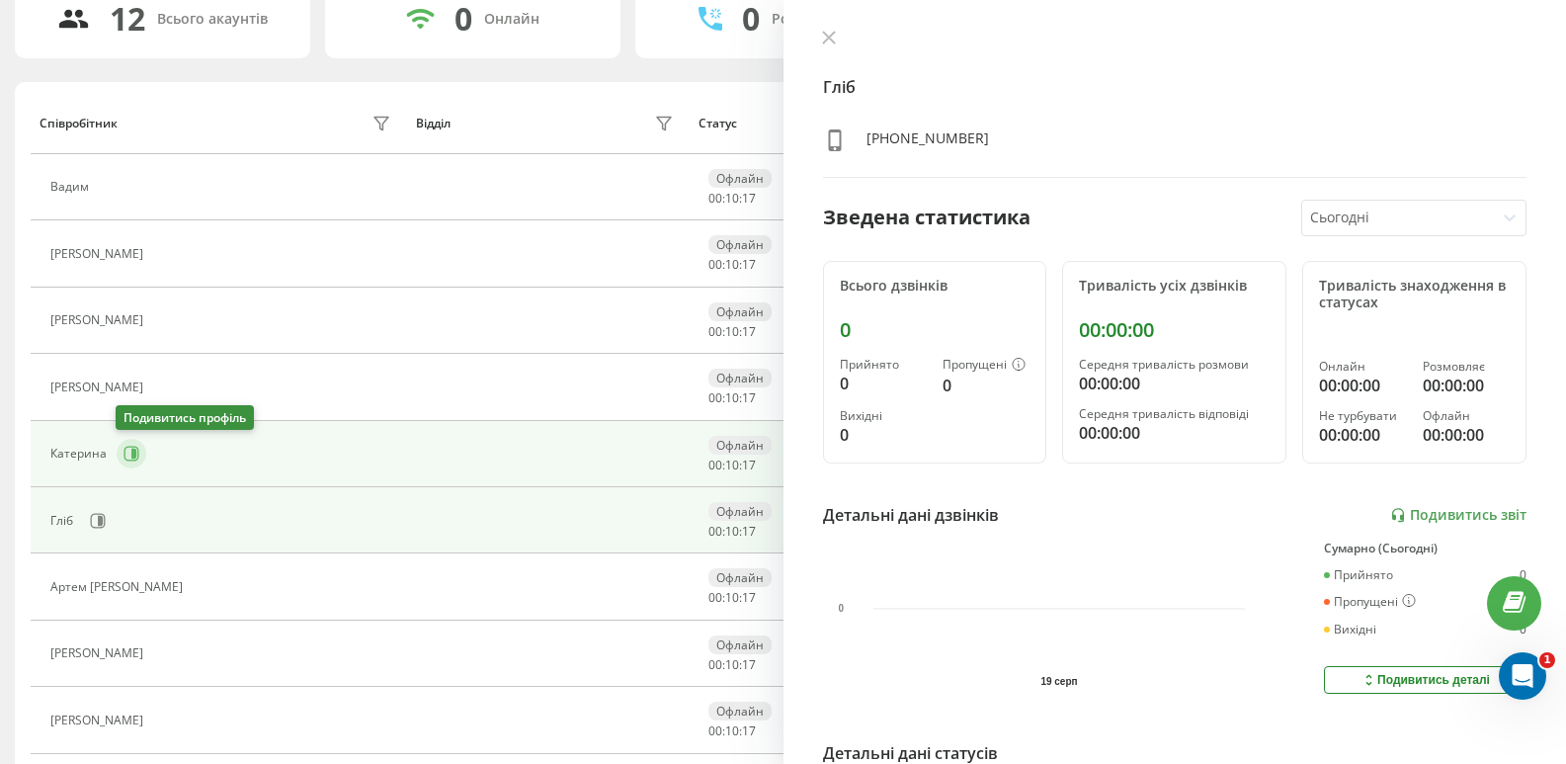
click at [128, 449] on icon at bounding box center [131, 454] width 16 height 16
